Goal: Entertainment & Leisure: Consume media (video, audio)

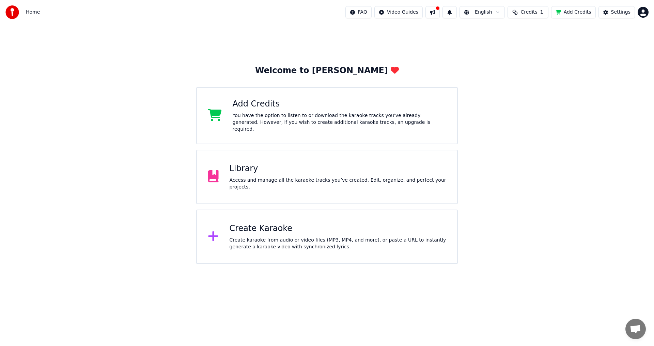
click at [268, 168] on div "Library" at bounding box center [338, 169] width 217 height 11
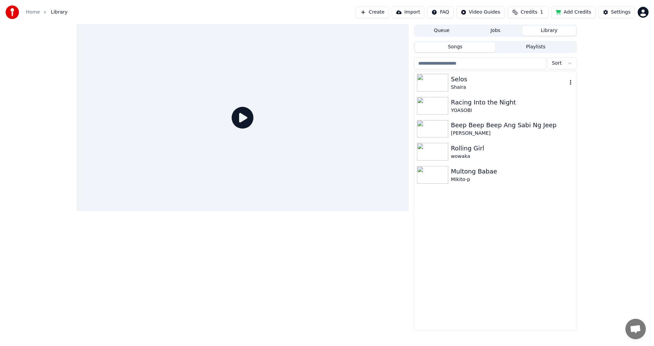
click at [471, 81] on div "Selos" at bounding box center [509, 80] width 116 height 10
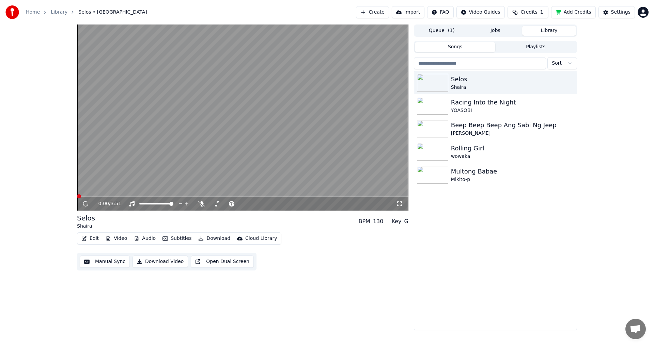
drag, startPoint x: 399, startPoint y: 205, endPoint x: 400, endPoint y: 213, distance: 7.8
click at [400, 205] on icon at bounding box center [399, 203] width 7 height 5
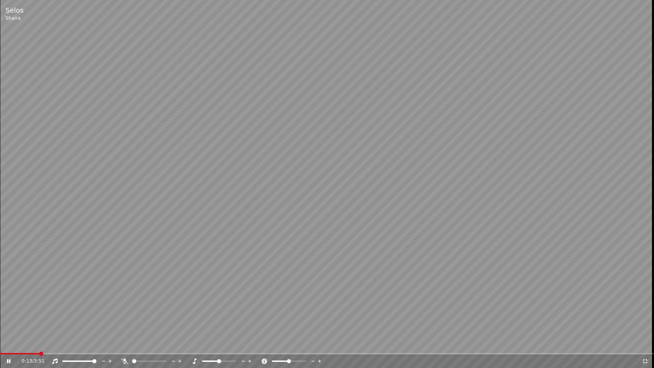
click at [83, 346] on span at bounding box center [327, 353] width 654 height 1
click at [169, 346] on div "1:20 / 3:51" at bounding box center [327, 361] width 654 height 14
click at [166, 346] on video at bounding box center [327, 184] width 654 height 368
click at [166, 346] on span at bounding box center [115, 353] width 231 height 1
click at [8, 346] on icon at bounding box center [13, 360] width 16 height 5
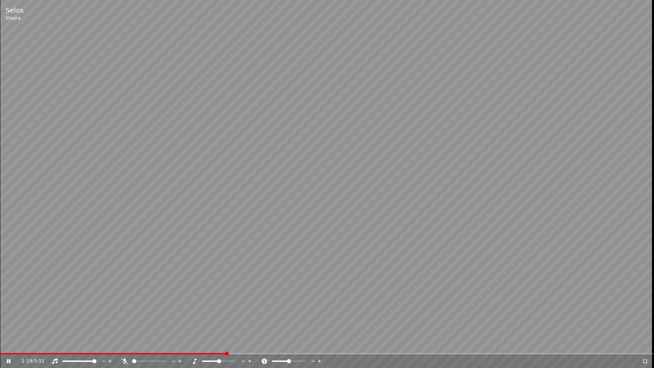
click at [158, 346] on span at bounding box center [113, 353] width 226 height 1
click at [162, 346] on video at bounding box center [327, 184] width 654 height 368
click at [163, 346] on div "1:18 / 3:51" at bounding box center [327, 361] width 654 height 14
click at [153, 346] on span at bounding box center [76, 353] width 153 height 1
click at [8, 346] on icon at bounding box center [9, 361] width 4 height 5
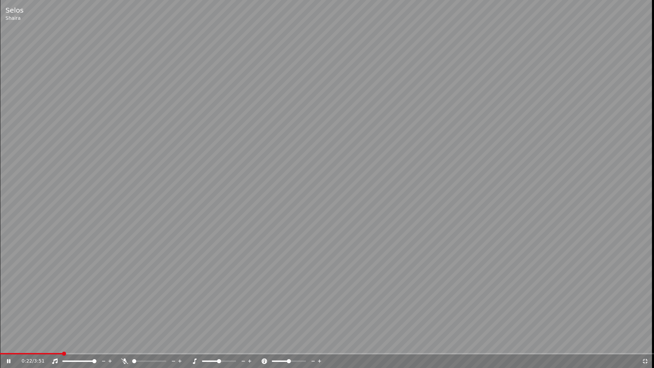
click at [62, 346] on span at bounding box center [31, 353] width 62 height 1
click at [55, 346] on video at bounding box center [327, 184] width 654 height 368
click at [58, 346] on span at bounding box center [103, 353] width 206 height 1
click at [10, 346] on div "0:21 / 3:51" at bounding box center [327, 361] width 654 height 14
click at [7, 346] on div "0:21 / 3:51" at bounding box center [327, 361] width 654 height 14
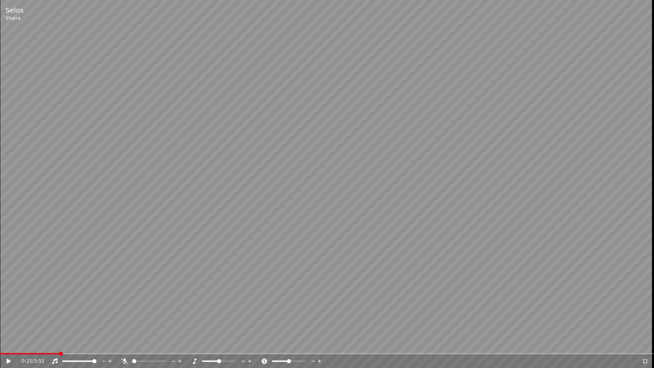
click at [3, 346] on video at bounding box center [327, 184] width 654 height 368
click at [1, 346] on video at bounding box center [327, 184] width 654 height 368
click at [0, 346] on span at bounding box center [1, 353] width 3 height 1
click at [13, 346] on icon at bounding box center [13, 360] width 16 height 5
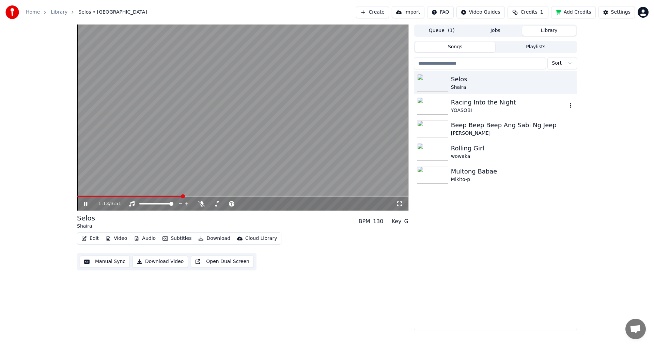
click at [490, 110] on div "YOASOBI" at bounding box center [509, 110] width 116 height 7
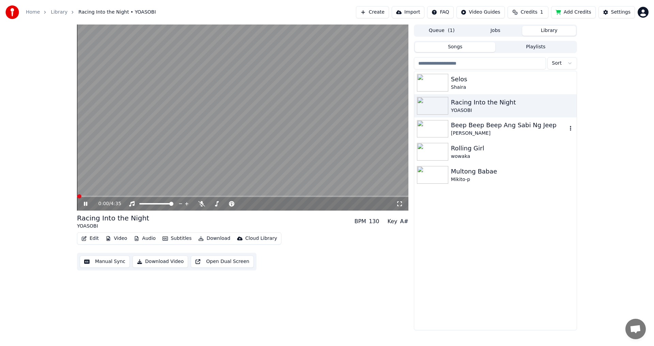
click at [429, 127] on img at bounding box center [432, 129] width 31 height 18
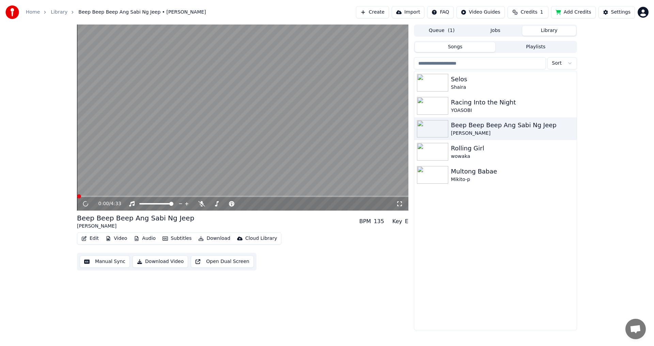
click at [400, 206] on icon at bounding box center [399, 203] width 7 height 5
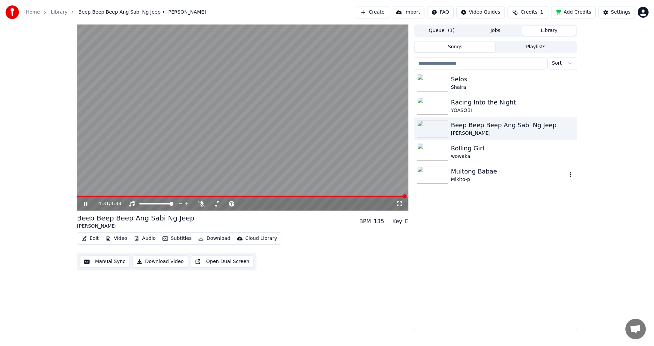
click at [487, 173] on div "Multong Babae" at bounding box center [509, 172] width 116 height 10
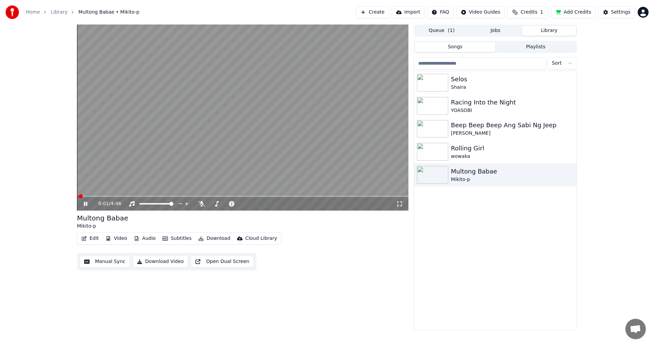
click at [143, 196] on span at bounding box center [242, 196] width 331 height 1
click at [461, 154] on div "wowaka" at bounding box center [509, 156] width 116 height 7
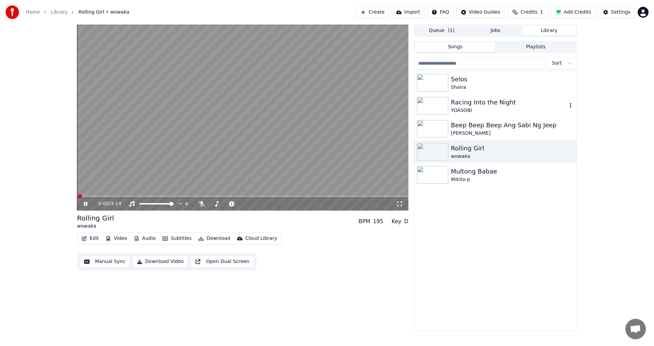
click at [462, 107] on div "YOASOBI" at bounding box center [509, 110] width 116 height 7
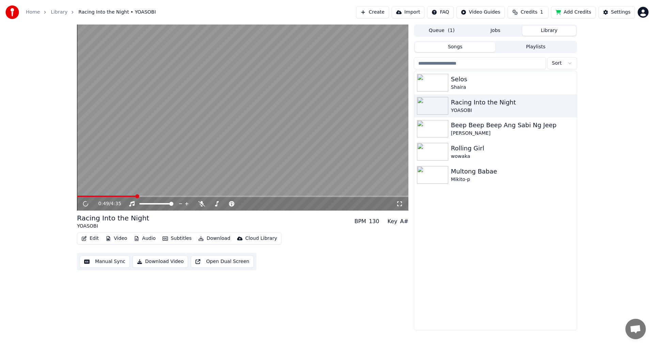
click at [137, 196] on span at bounding box center [242, 196] width 331 height 1
click at [120, 197] on span at bounding box center [242, 196] width 331 height 1
click at [398, 206] on icon at bounding box center [399, 204] width 5 height 5
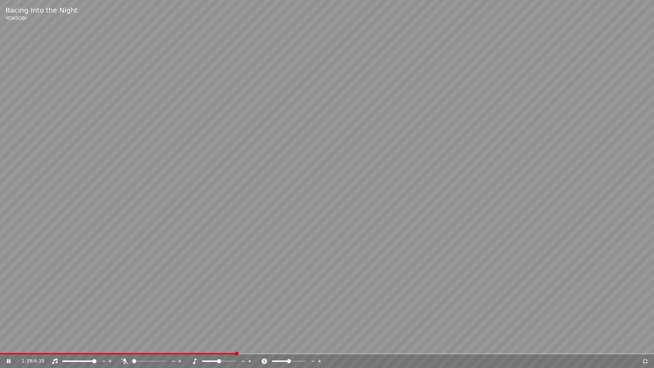
click at [508, 346] on div "1:39 / 4:35" at bounding box center [327, 361] width 654 height 14
click at [506, 346] on span at bounding box center [327, 353] width 654 height 1
click at [464, 346] on video at bounding box center [327, 184] width 654 height 368
click at [464, 346] on div "3:34 / 4:35" at bounding box center [327, 361] width 654 height 14
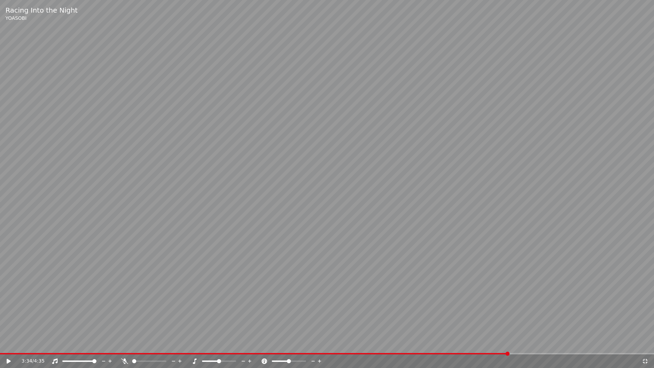
click at [464, 346] on video at bounding box center [327, 184] width 654 height 368
click at [463, 346] on span at bounding box center [254, 353] width 509 height 1
click at [628, 346] on span at bounding box center [327, 353] width 654 height 1
click at [638, 346] on span at bounding box center [327, 353] width 654 height 1
click at [646, 346] on icon at bounding box center [645, 361] width 5 height 5
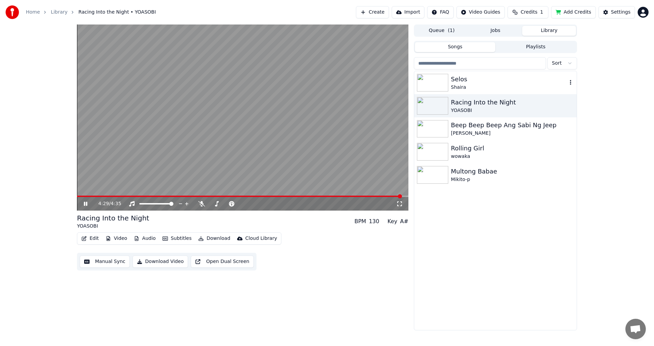
click at [470, 86] on div "Shaira" at bounding box center [509, 87] width 116 height 7
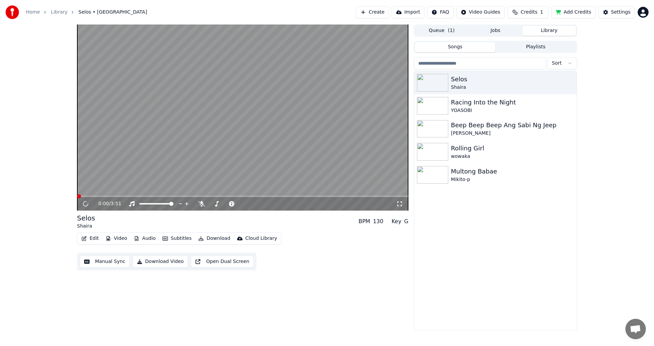
click at [400, 204] on icon at bounding box center [399, 203] width 7 height 5
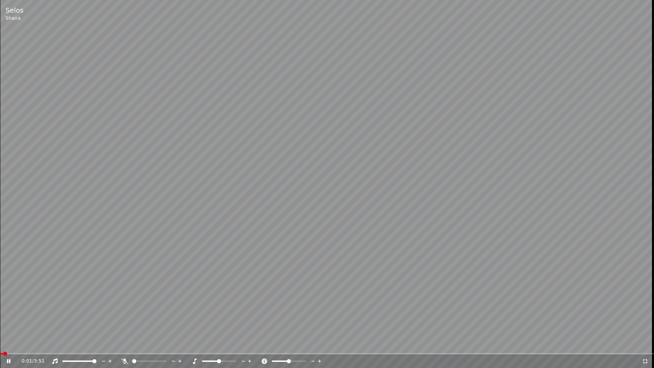
click at [635, 346] on span at bounding box center [327, 353] width 654 height 1
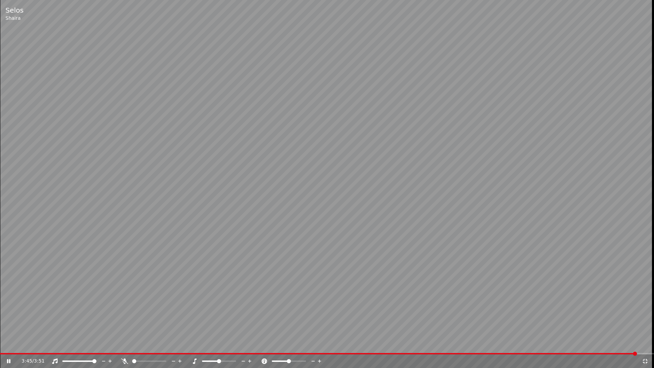
click at [616, 346] on span at bounding box center [318, 353] width 637 height 1
click at [646, 346] on icon at bounding box center [645, 360] width 7 height 5
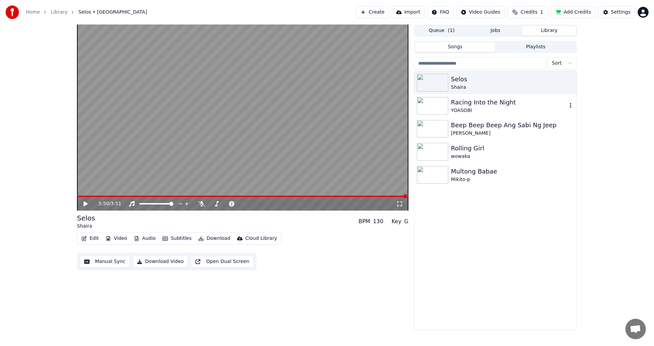
click at [433, 109] on img at bounding box center [432, 106] width 31 height 18
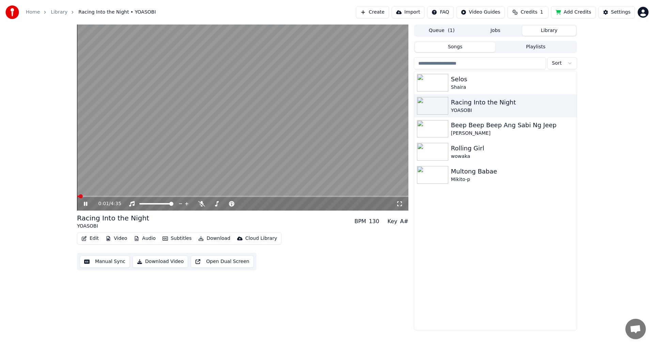
click at [398, 206] on icon at bounding box center [399, 204] width 5 height 5
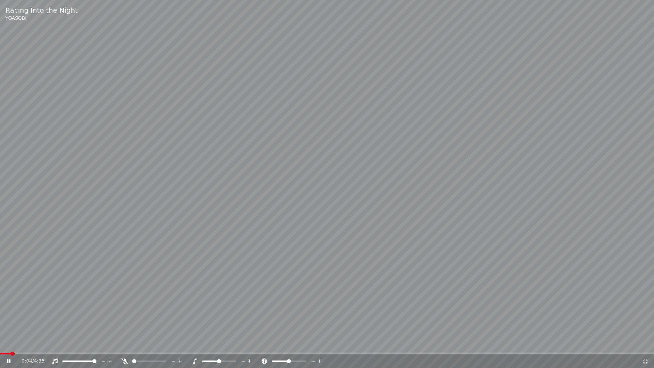
click at [98, 346] on div "0:04 / 4:35" at bounding box center [327, 361] width 654 height 14
click at [245, 346] on span at bounding box center [327, 353] width 654 height 1
click at [320, 346] on div "1:44 / 4:35" at bounding box center [327, 361] width 654 height 14
click at [321, 346] on span at bounding box center [327, 353] width 654 height 1
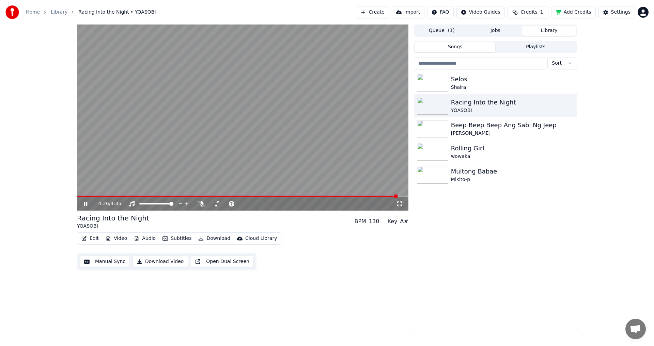
click at [401, 197] on span at bounding box center [242, 196] width 331 height 1
click at [404, 197] on span at bounding box center [242, 196] width 331 height 1
